Goal: Task Accomplishment & Management: Use online tool/utility

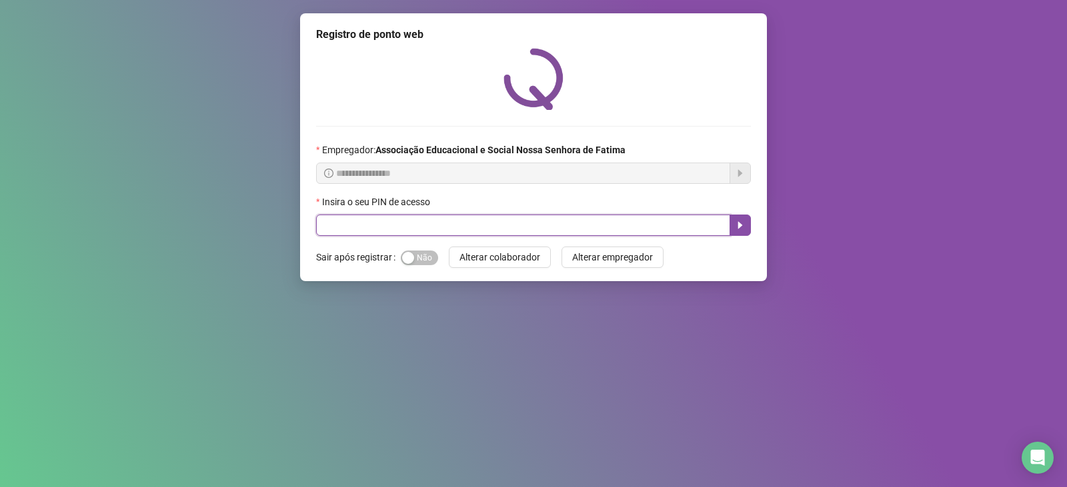
click at [345, 220] on input "text" at bounding box center [523, 225] width 414 height 21
type input "***"
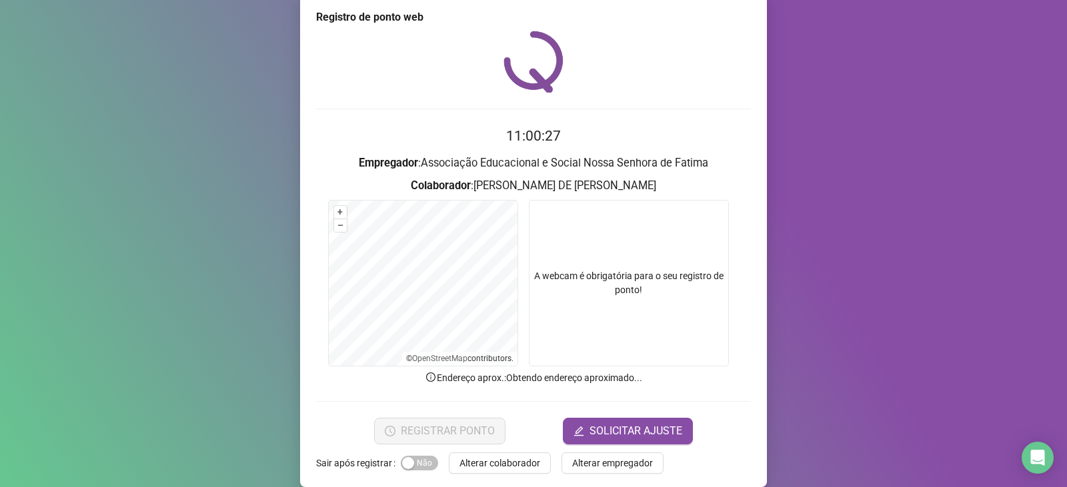
scroll to position [33, 0]
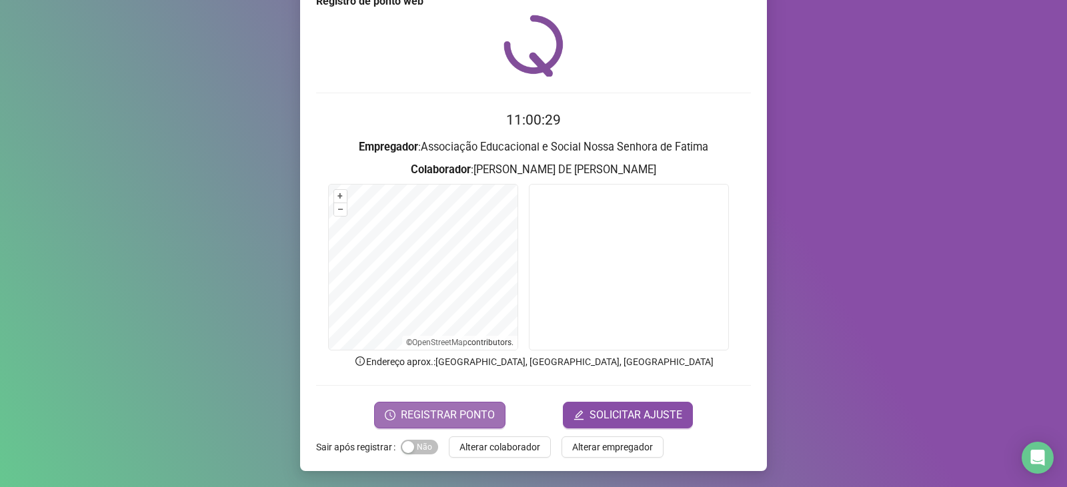
click at [468, 414] on span "REGISTRAR PONTO" at bounding box center [448, 415] width 94 height 16
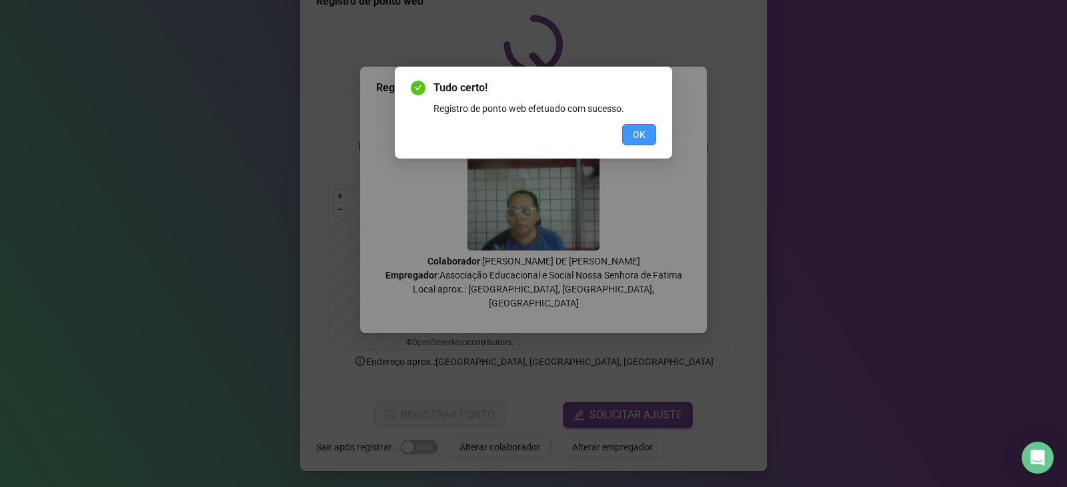
click at [635, 135] on span "OK" at bounding box center [639, 134] width 13 height 15
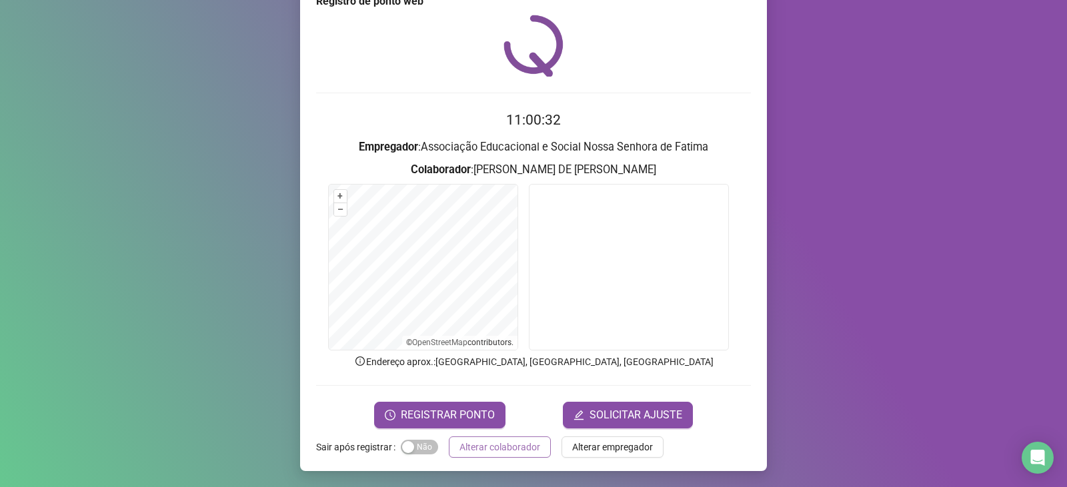
drag, startPoint x: 529, startPoint y: 448, endPoint x: 542, endPoint y: 428, distance: 24.0
click at [529, 447] on span "Alterar colaborador" at bounding box center [499, 447] width 81 height 15
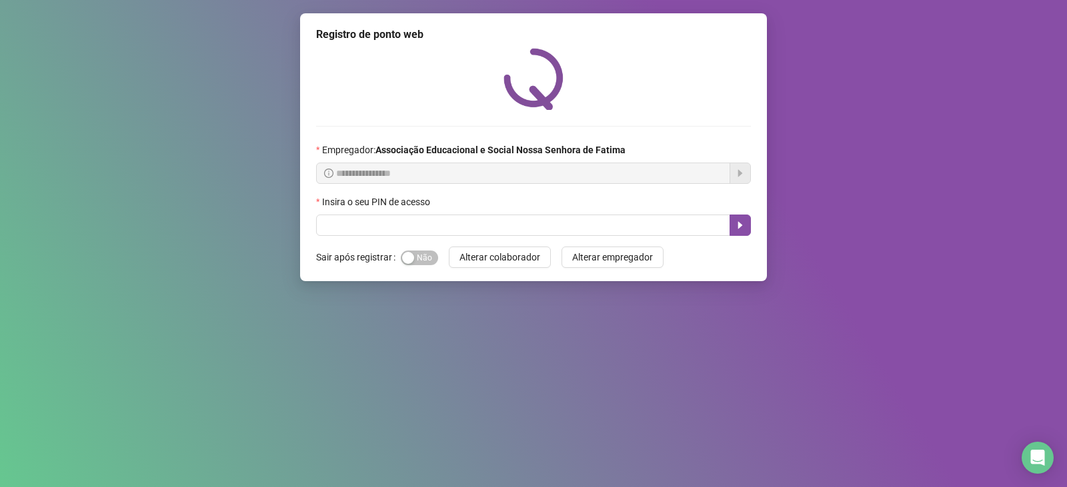
scroll to position [0, 0]
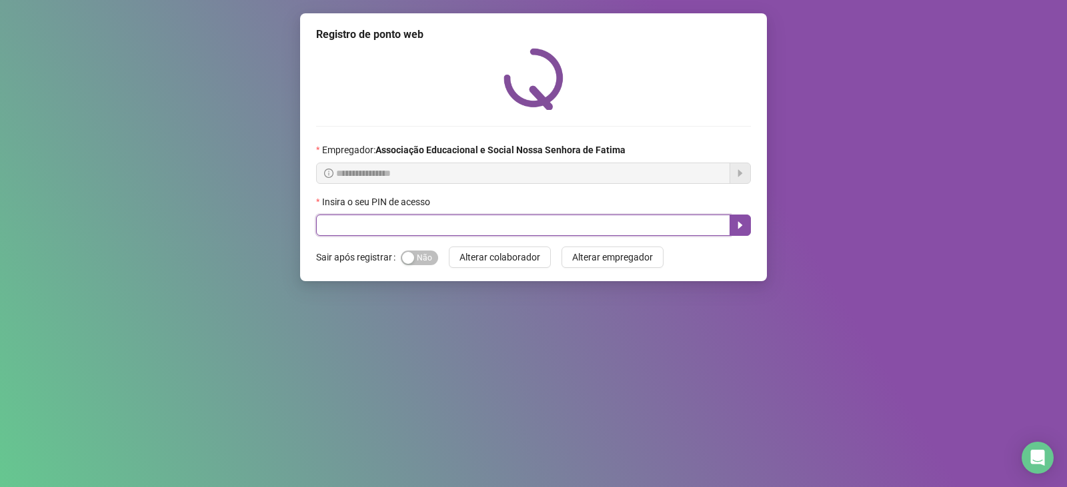
click at [343, 227] on input "text" at bounding box center [523, 225] width 414 height 21
type input "***"
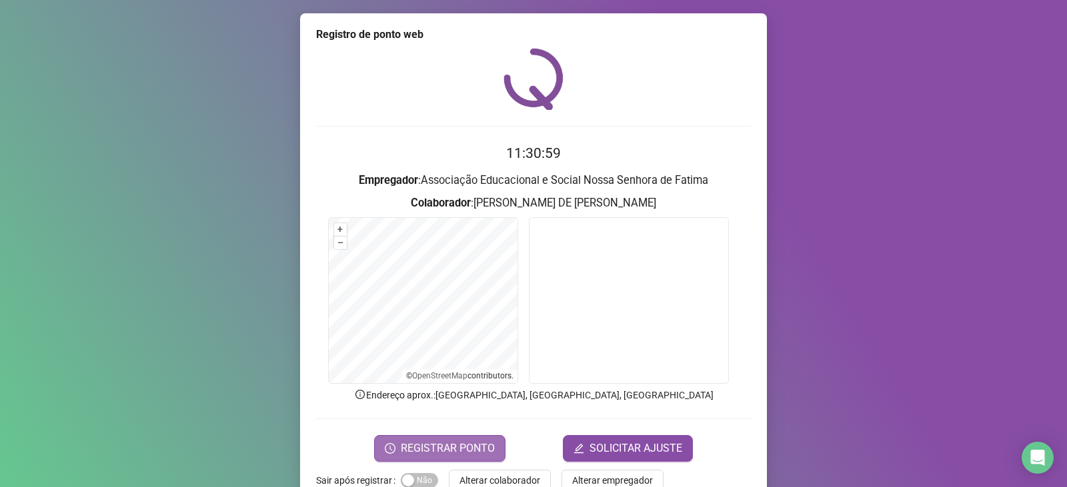
click at [478, 441] on span "REGISTRAR PONTO" at bounding box center [448, 449] width 94 height 16
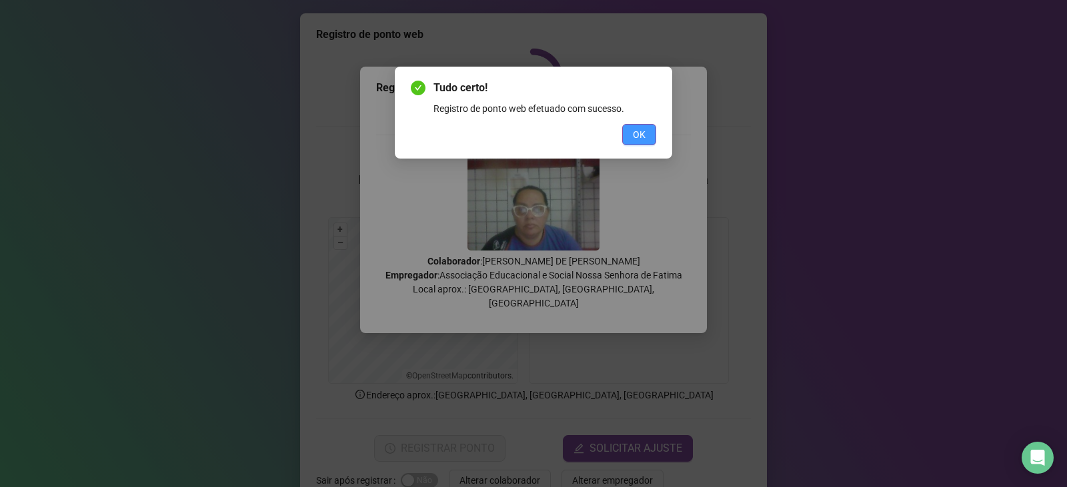
click at [638, 134] on span "OK" at bounding box center [639, 134] width 13 height 15
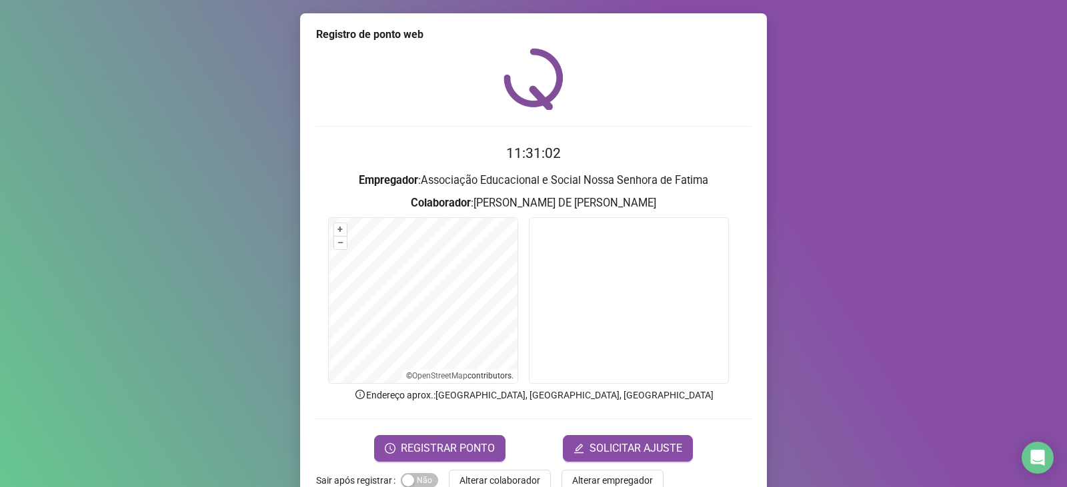
click at [623, 187] on h3 "Empregador : Associação Educacional e Social Nossa Senhora de Fatima" at bounding box center [533, 180] width 435 height 17
click at [530, 482] on span "Alterar colaborador" at bounding box center [499, 480] width 81 height 15
